Goal: Find specific page/section: Find specific page/section

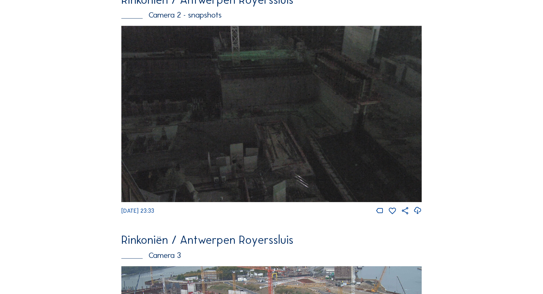
scroll to position [464, 0]
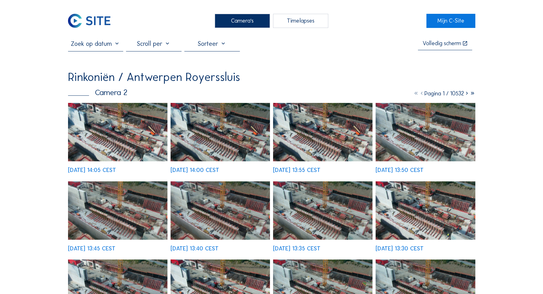
click at [128, 119] on img at bounding box center [118, 132] width 100 height 58
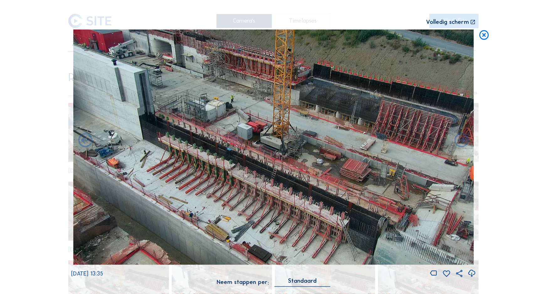
click at [486, 38] on icon at bounding box center [485, 35] width 12 height 12
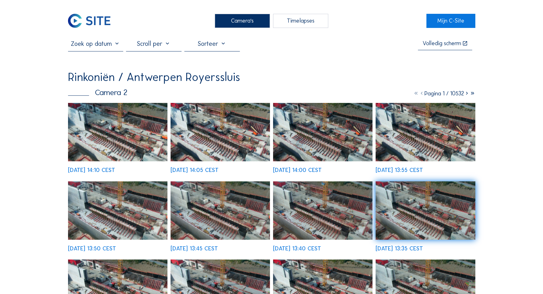
click at [254, 20] on div "Camera's" at bounding box center [242, 21] width 55 height 14
